Goal: Task Accomplishment & Management: Complete application form

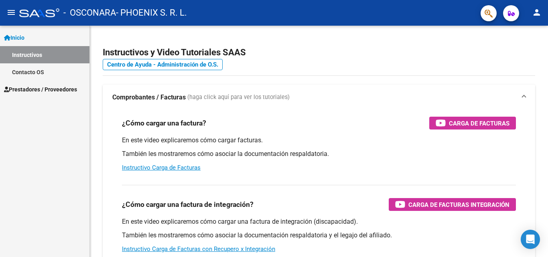
click at [34, 94] on link "Prestadores / Proveedores" at bounding box center [44, 89] width 89 height 17
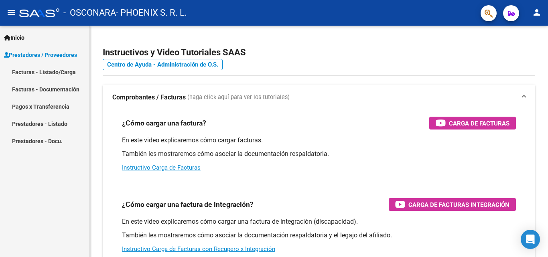
click at [43, 92] on link "Facturas - Documentación" at bounding box center [44, 89] width 89 height 17
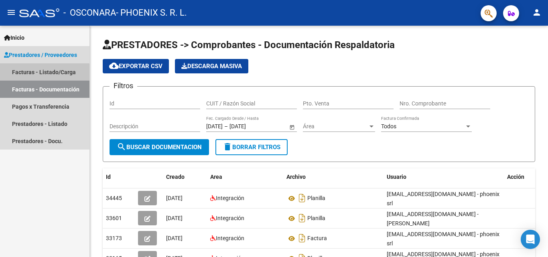
click at [43, 74] on link "Facturas - Listado/Carga" at bounding box center [44, 71] width 89 height 17
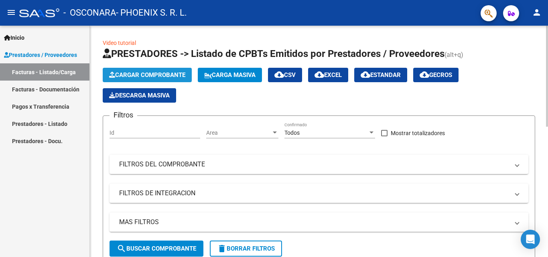
click at [180, 76] on span "Cargar Comprobante" at bounding box center [147, 74] width 76 height 7
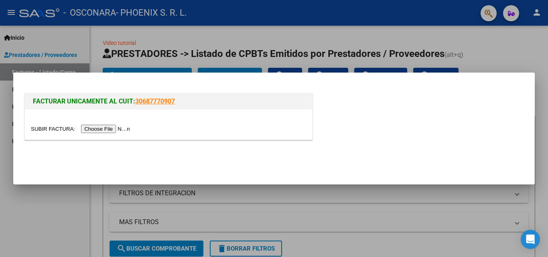
click at [85, 129] on input "file" at bounding box center [82, 129] width 102 height 8
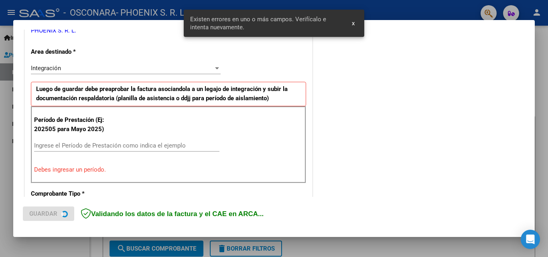
scroll to position [181, 0]
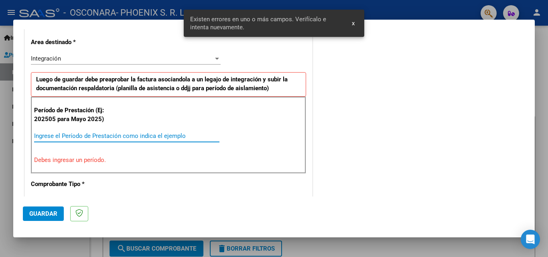
click at [136, 132] on input "Ingrese el Período de Prestación como indica el ejemplo" at bounding box center [126, 135] width 185 height 7
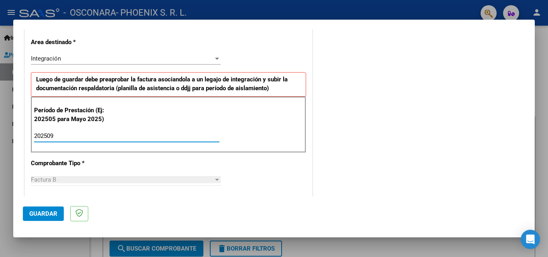
type input "202509"
click at [35, 212] on span "Guardar" at bounding box center [43, 213] width 28 height 7
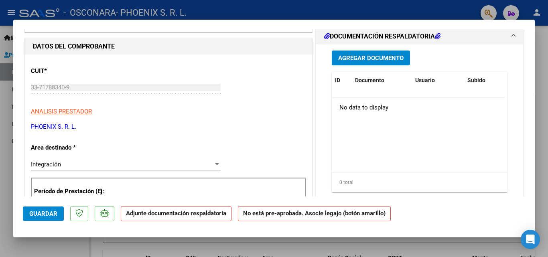
scroll to position [80, 0]
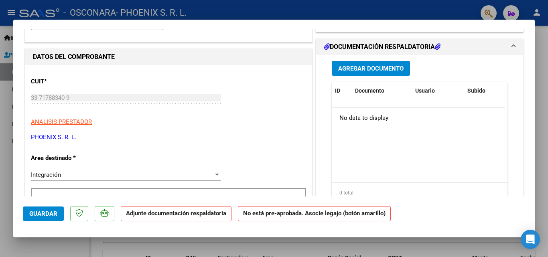
click at [365, 70] on span "Agregar Documento" at bounding box center [370, 68] width 65 height 7
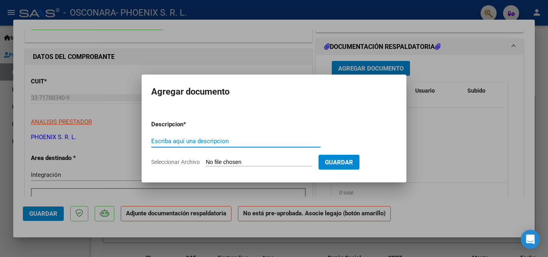
click at [197, 142] on input "Escriba aquí una descripcion" at bounding box center [235, 141] width 169 height 7
click at [209, 140] on input "Escriba aquí una descripcion" at bounding box center [235, 141] width 169 height 7
click at [208, 140] on input "Escriba aquí una descripcion" at bounding box center [235, 141] width 169 height 7
click at [206, 140] on input "Escriba aquí una descripcion" at bounding box center [235, 141] width 169 height 7
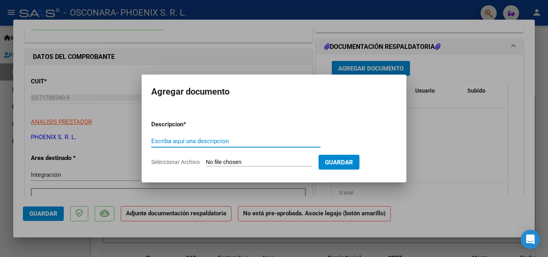
click at [236, 160] on input "Seleccionar Archivo" at bounding box center [259, 163] width 106 height 8
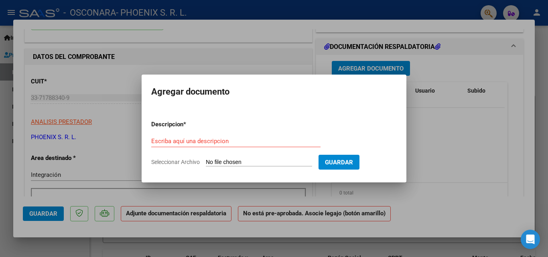
type input "C:\fakepath\PLANILLA 07102025.pdf"
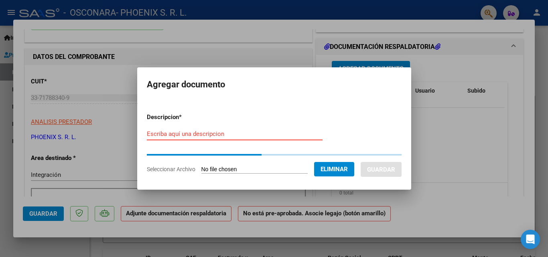
click at [251, 136] on input "Escriba aquí una descripcion" at bounding box center [235, 133] width 176 height 7
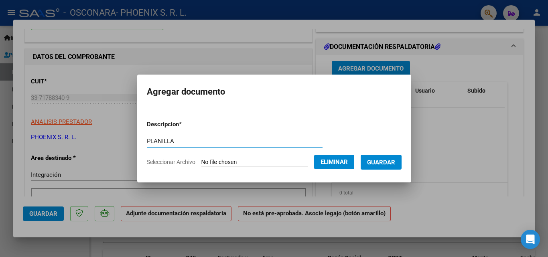
type input "PLANILLA"
click at [402, 164] on button "Guardar" at bounding box center [381, 162] width 41 height 15
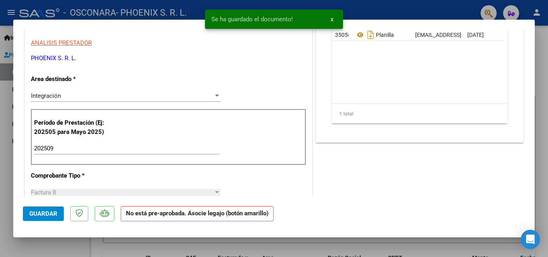
scroll to position [160, 0]
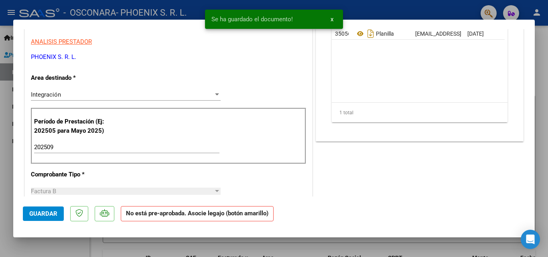
click at [35, 217] on span "Guardar" at bounding box center [43, 213] width 28 height 7
click at [548, 63] on div at bounding box center [274, 128] width 548 height 257
type input "$ 0,00"
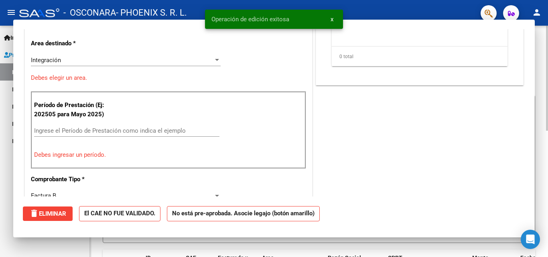
scroll to position [136, 0]
